Goal: Task Accomplishment & Management: Manage account settings

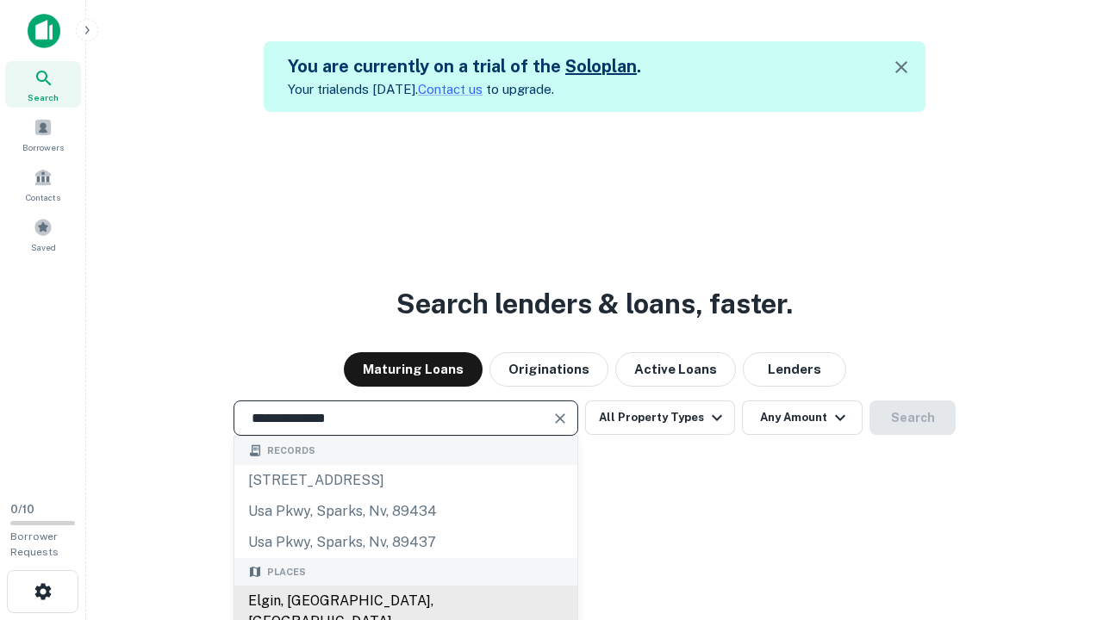
click at [405, 601] on div "Elgin, IL, USA" at bounding box center [405, 612] width 343 height 52
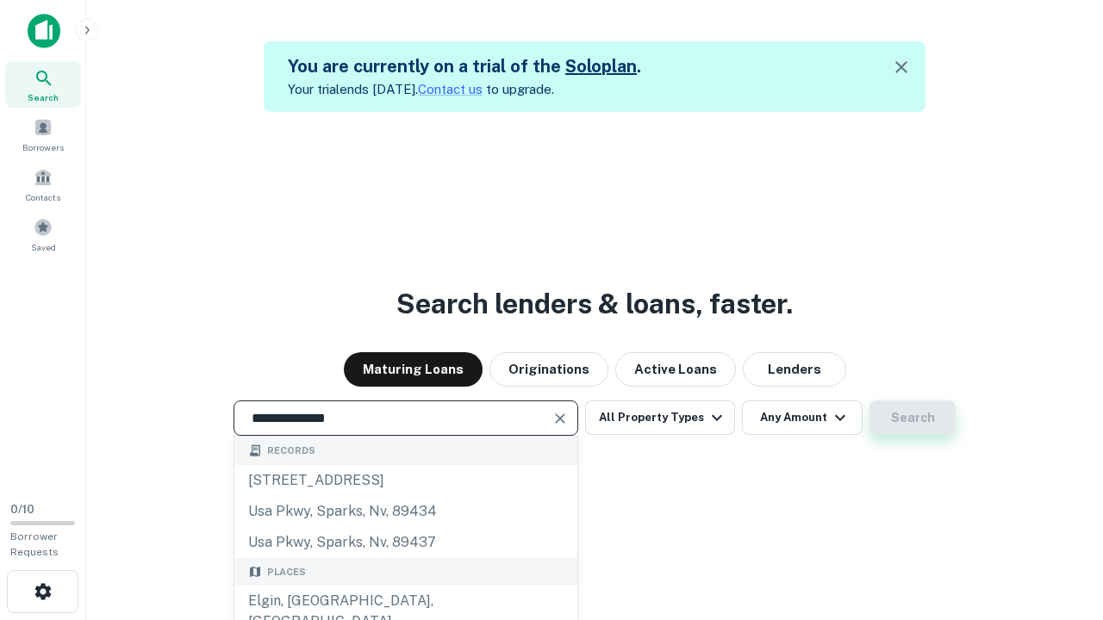
type input "**********"
click at [869, 401] on button "Search" at bounding box center [912, 418] width 86 height 34
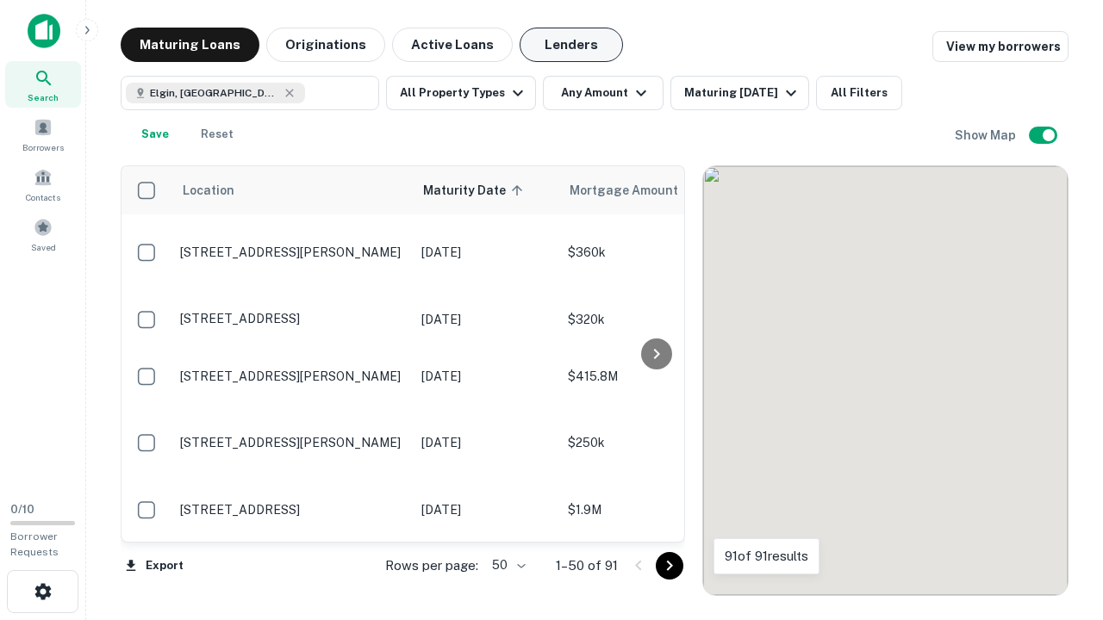
click at [571, 45] on button "Lenders" at bounding box center [570, 45] width 103 height 34
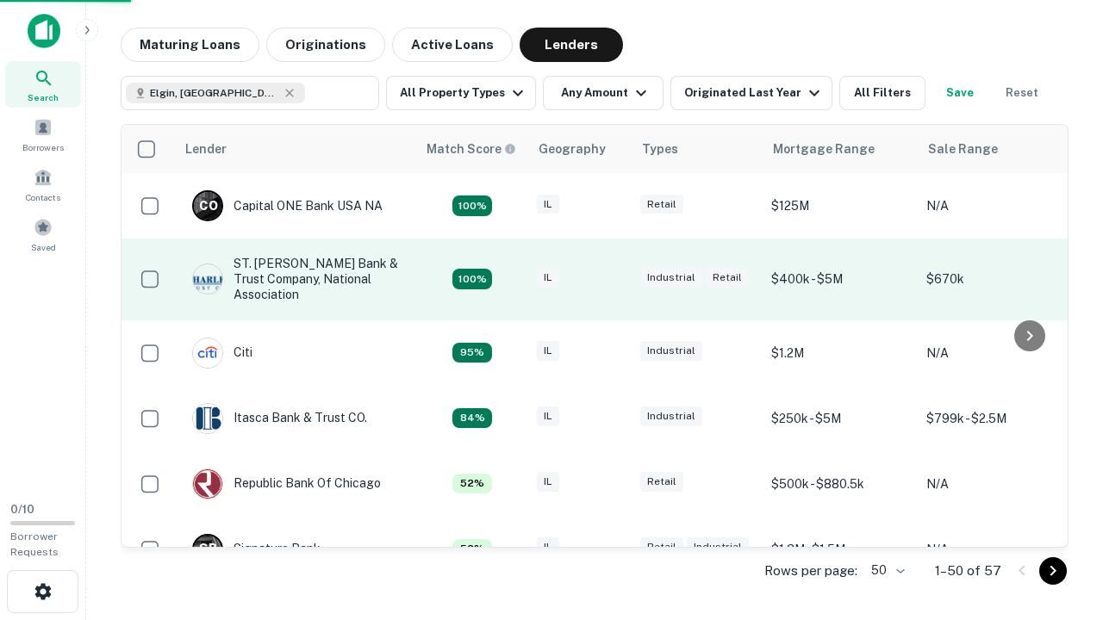
click at [612, 279] on div "IL" at bounding box center [580, 279] width 86 height 23
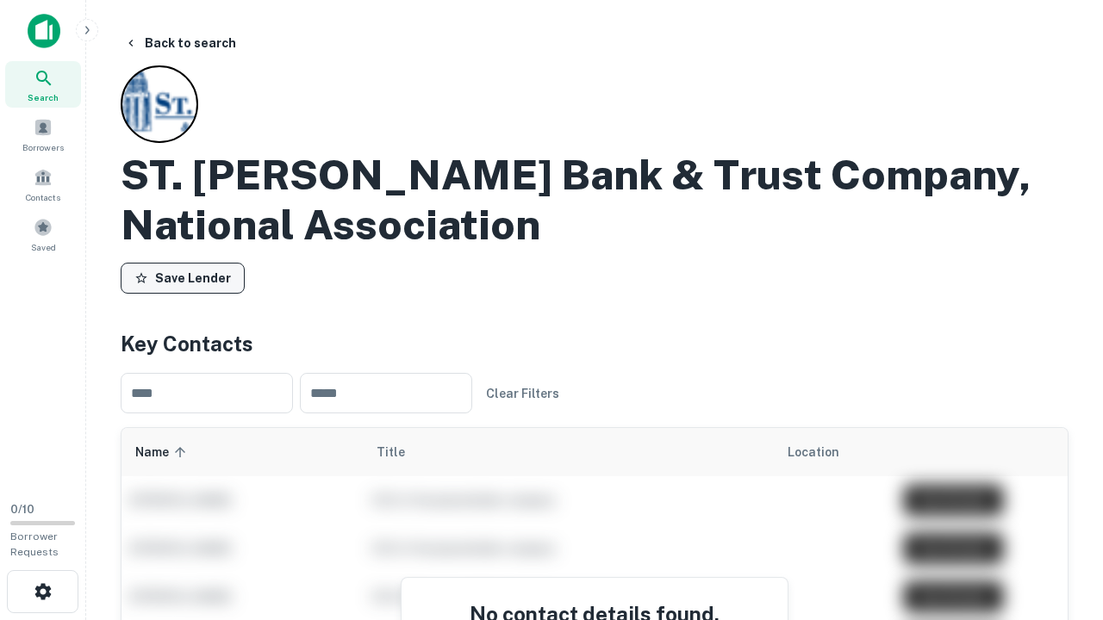
click at [183, 278] on button "Save Lender" at bounding box center [183, 278] width 124 height 31
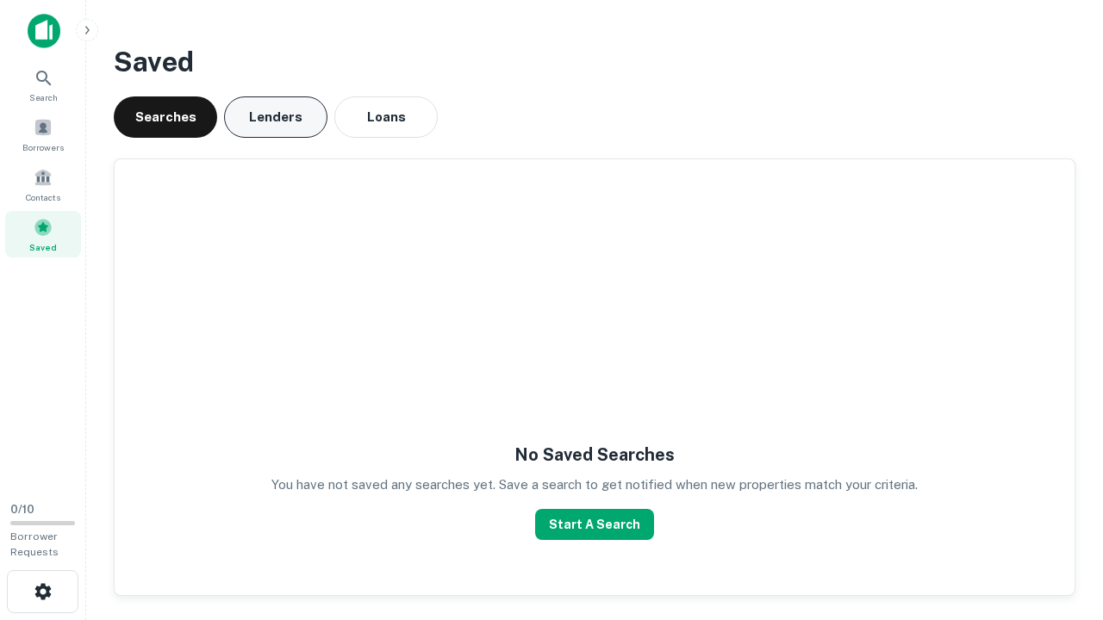
click at [276, 117] on button "Lenders" at bounding box center [275, 116] width 103 height 41
